Goal: Information Seeking & Learning: Learn about a topic

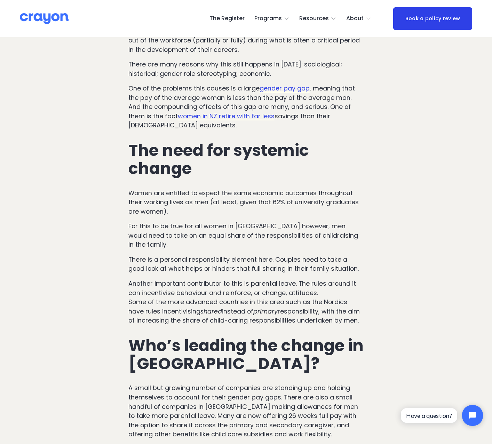
scroll to position [661, 0]
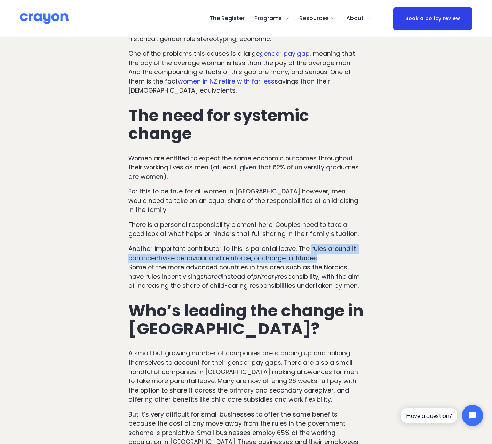
drag, startPoint x: 310, startPoint y: 223, endPoint x: 314, endPoint y: 232, distance: 10.3
click at [314, 244] on p "Another important contributor to this is parental leave. The rules around it ca…" at bounding box center [245, 267] width 235 height 46
copy p "rules around it can incentivise behaviour and reinforce, or change, attitudes"
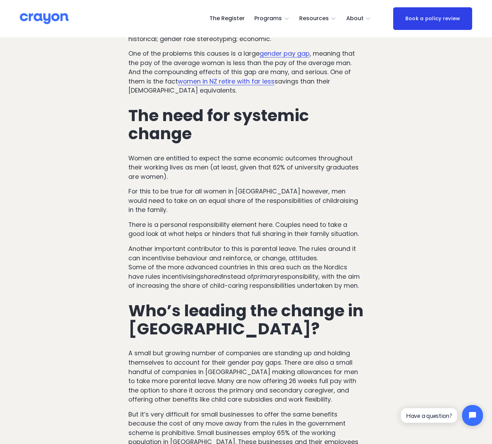
click at [265, 187] on p "For this to be true for all women in NZ however, men would need to take on an e…" at bounding box center [245, 201] width 235 height 28
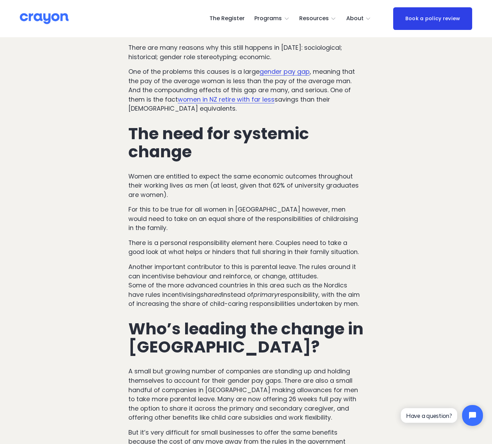
scroll to position [626, 0]
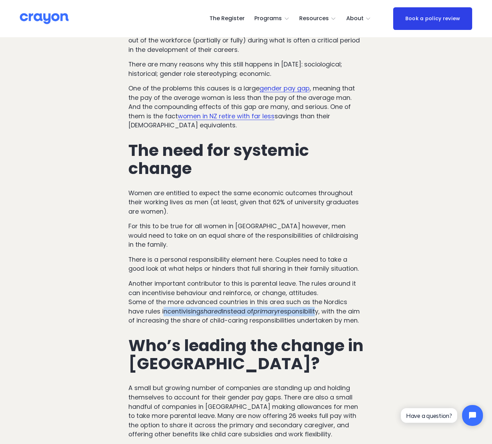
drag, startPoint x: 147, startPoint y: 288, endPoint x: 302, endPoint y: 285, distance: 154.8
click at [302, 285] on p "Another important contributor to this is parental leave. The rules around it ca…" at bounding box center [245, 302] width 235 height 46
click at [300, 286] on p "Another important contributor to this is parental leave. The rules around it ca…" at bounding box center [245, 302] width 235 height 46
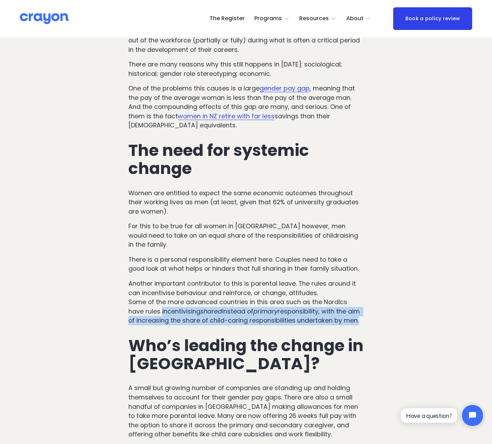
drag, startPoint x: 348, startPoint y: 295, endPoint x: 145, endPoint y: 286, distance: 203.3
click at [145, 286] on p "Another important contributor to this is parental leave. The rules around it ca…" at bounding box center [245, 302] width 235 height 46
drag, startPoint x: 145, startPoint y: 286, endPoint x: 153, endPoint y: 287, distance: 7.7
copy p "incentivising shared instead of primary responsibility, with the aim of increas…"
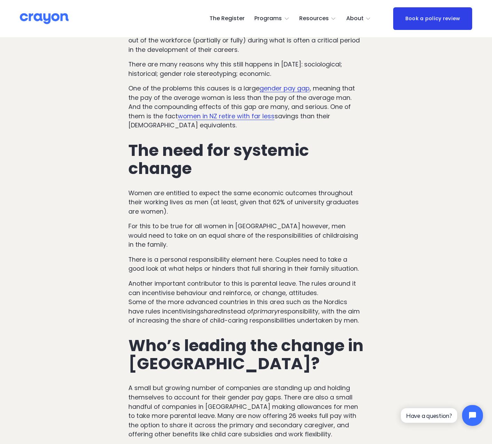
click at [281, 198] on p "Women are entitled to expect the same economic outcomes throughout their workin…" at bounding box center [245, 203] width 235 height 28
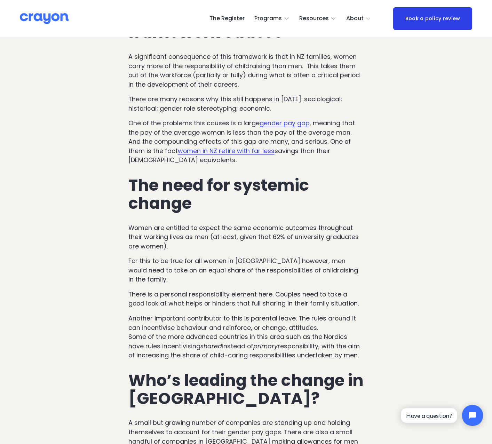
scroll to position [557, 0]
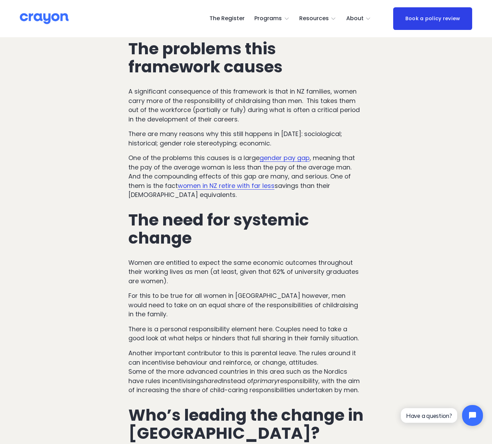
drag, startPoint x: 305, startPoint y: 83, endPoint x: 241, endPoint y: 101, distance: 66.9
click at [241, 101] on p "A significant consequence of this framework is that in NZ families, women carry…" at bounding box center [245, 105] width 235 height 37
drag, startPoint x: 241, startPoint y: 101, endPoint x: 278, endPoint y: 91, distance: 38.1
copy p "This takes them out of the workforce (partially or fully) during what is often …"
click at [159, 291] on p "For this to be true for all women in NZ however, men would need to take on an e…" at bounding box center [245, 305] width 235 height 28
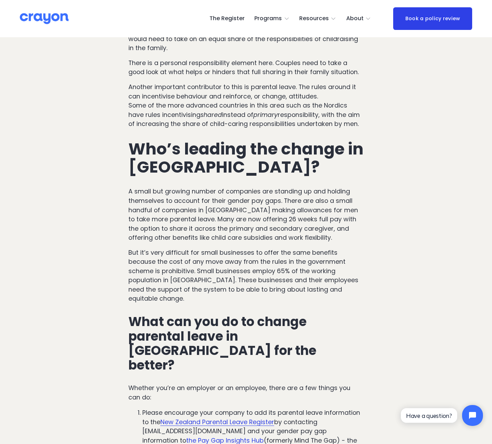
scroll to position [835, 0]
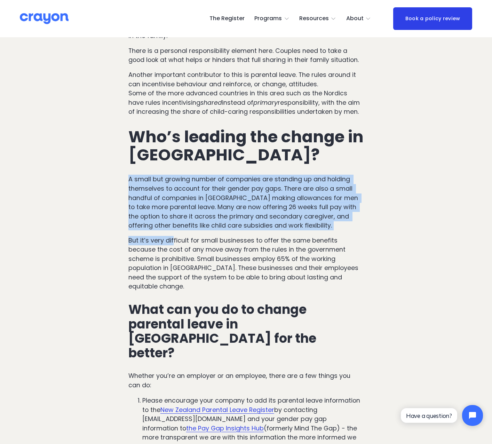
drag, startPoint x: 130, startPoint y: 156, endPoint x: 173, endPoint y: 211, distance: 69.7
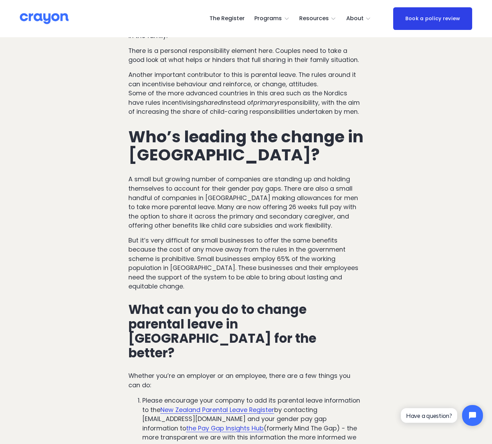
drag, startPoint x: 173, startPoint y: 211, endPoint x: 170, endPoint y: 231, distance: 20.3
click at [171, 236] on p "But it’s very difficult for small businesses to offer the same benefits because…" at bounding box center [245, 263] width 235 height 55
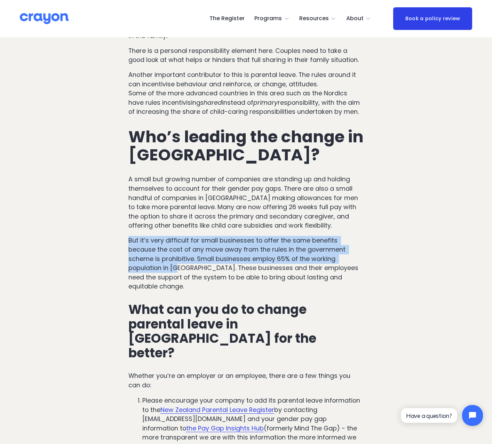
drag, startPoint x: 129, startPoint y: 214, endPoint x: 351, endPoint y: 236, distance: 223.4
click at [351, 236] on p "But it’s very difficult for small businesses to offer the same benefits because…" at bounding box center [245, 263] width 235 height 55
drag, startPoint x: 351, startPoint y: 236, endPoint x: 270, endPoint y: 238, distance: 81.8
click at [270, 238] on p "But it’s very difficult for small businesses to offer the same benefits because…" at bounding box center [245, 263] width 235 height 55
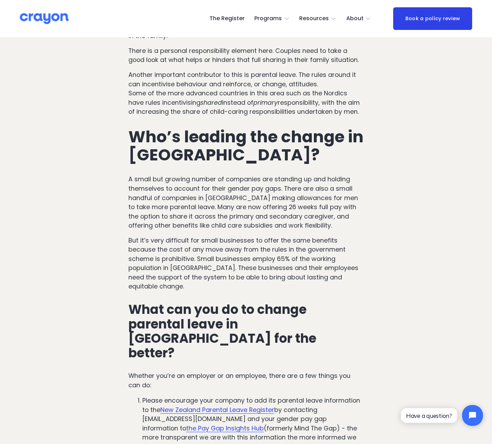
click at [282, 254] on p "But it’s very difficult for small businesses to offer the same benefits because…" at bounding box center [245, 263] width 235 height 55
click at [313, 175] on p "A small but growing number of companies are standing up and holding themselves …" at bounding box center [245, 202] width 235 height 55
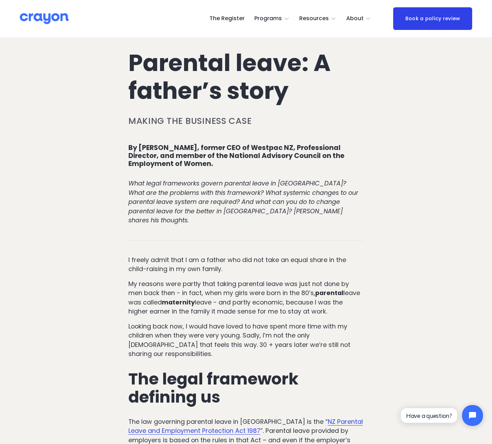
scroll to position [0, 0]
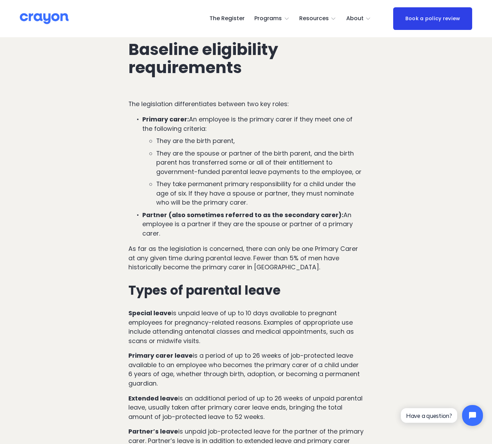
scroll to position [522, 0]
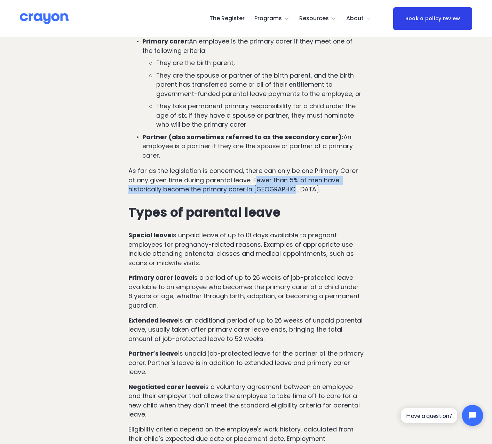
drag, startPoint x: 292, startPoint y: 192, endPoint x: 256, endPoint y: 181, distance: 37.4
click at [256, 181] on p "As far as the legislation is concerned, there can only be one Primary Carer at …" at bounding box center [245, 180] width 235 height 28
drag, startPoint x: 256, startPoint y: 181, endPoint x: 255, endPoint y: 190, distance: 8.7
click at [257, 189] on p "As far as the legislation is concerned, there can only be one Primary Carer at …" at bounding box center [245, 180] width 235 height 28
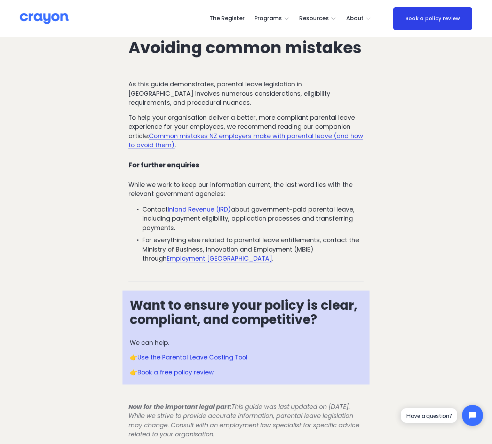
scroll to position [2679, 0]
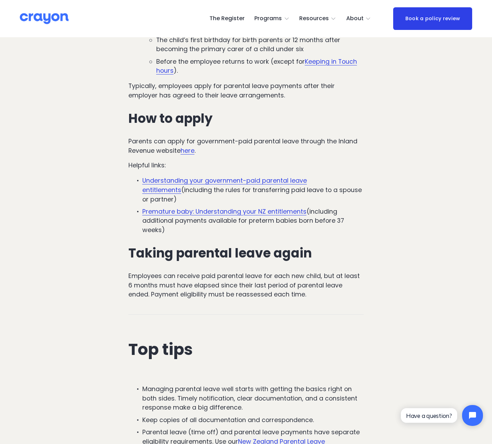
scroll to position [1809, 0]
